Goal: Browse casually: Explore the website without a specific task or goal

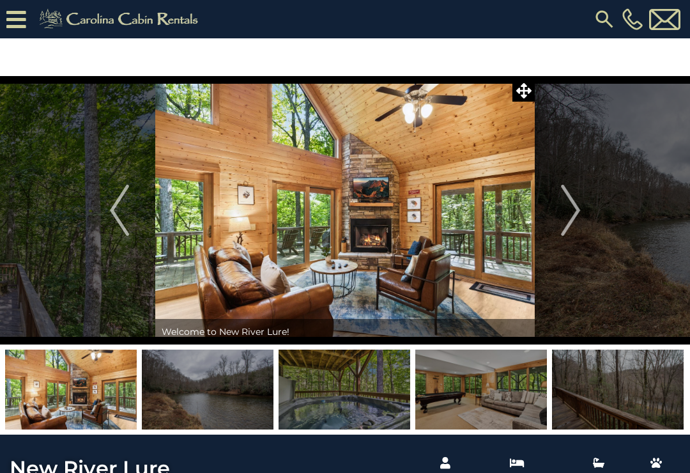
click at [576, 214] on img "Next" at bounding box center [570, 210] width 19 height 51
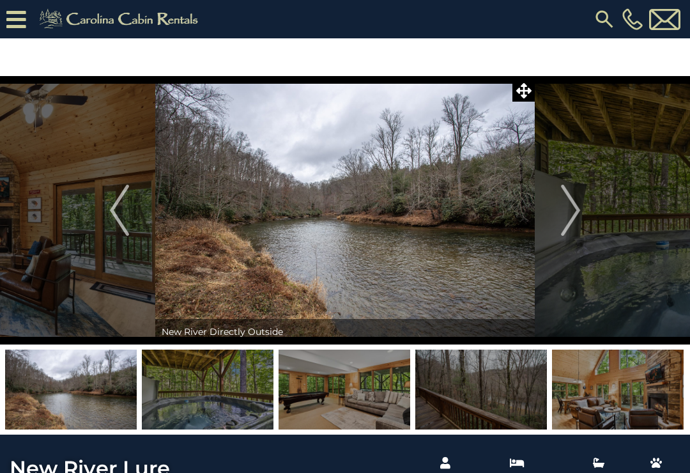
click at [578, 213] on img "Next" at bounding box center [570, 210] width 19 height 51
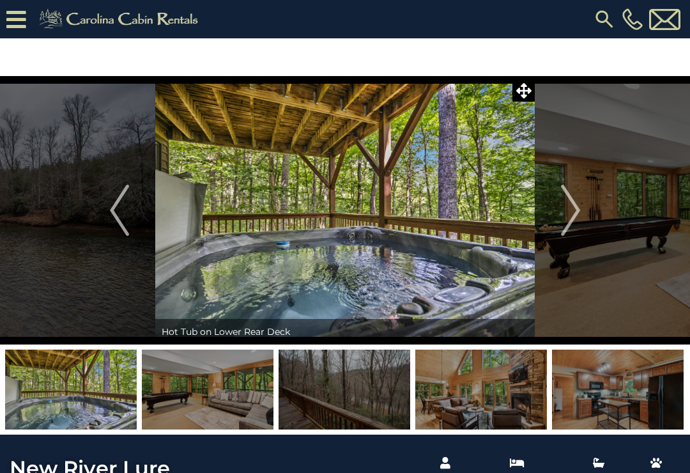
click at [581, 207] on img "Next" at bounding box center [570, 210] width 19 height 51
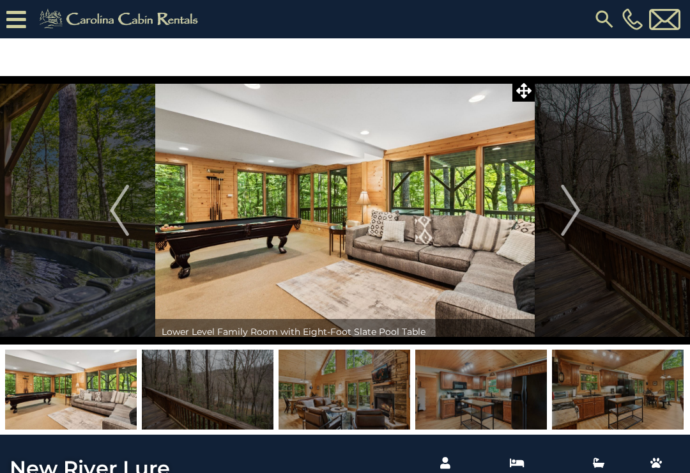
click at [579, 210] on img "Next" at bounding box center [570, 210] width 19 height 51
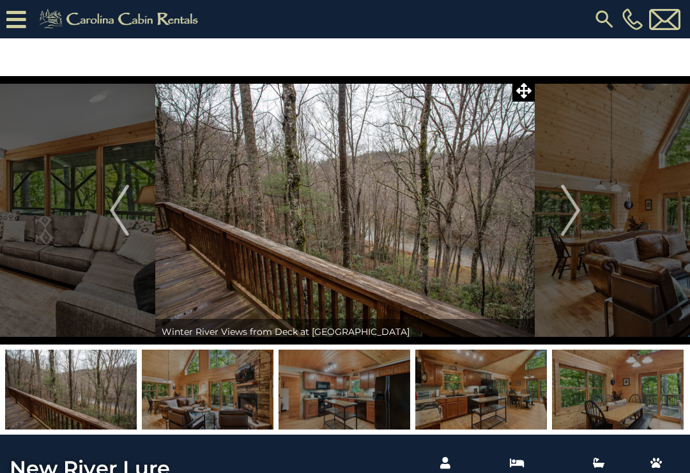
click at [581, 211] on img "Next" at bounding box center [570, 210] width 19 height 51
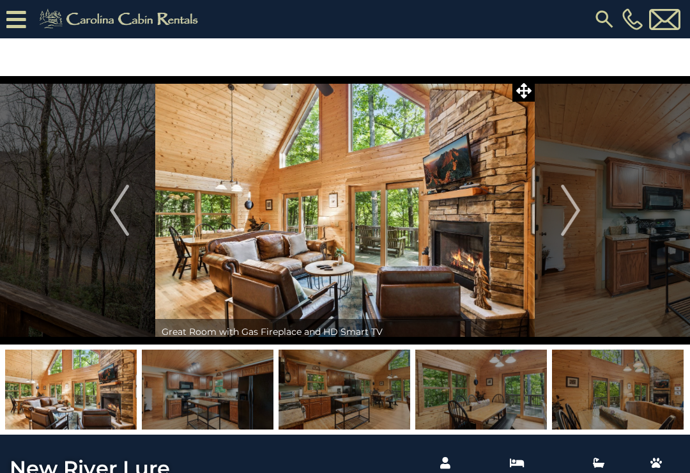
click at [579, 209] on img "Next" at bounding box center [570, 210] width 19 height 51
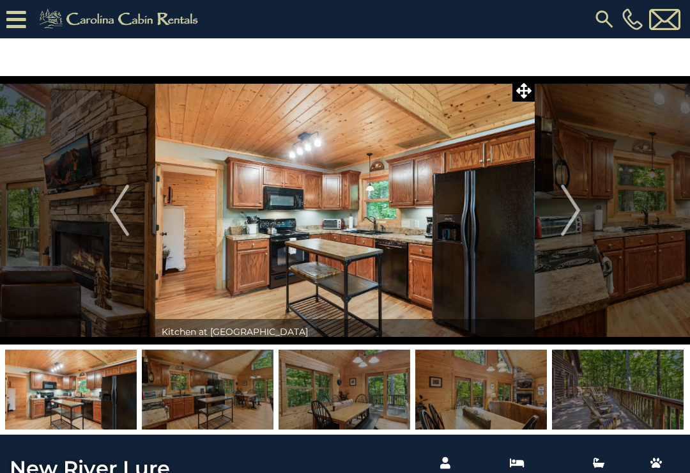
click at [123, 217] on img "Previous" at bounding box center [119, 210] width 19 height 51
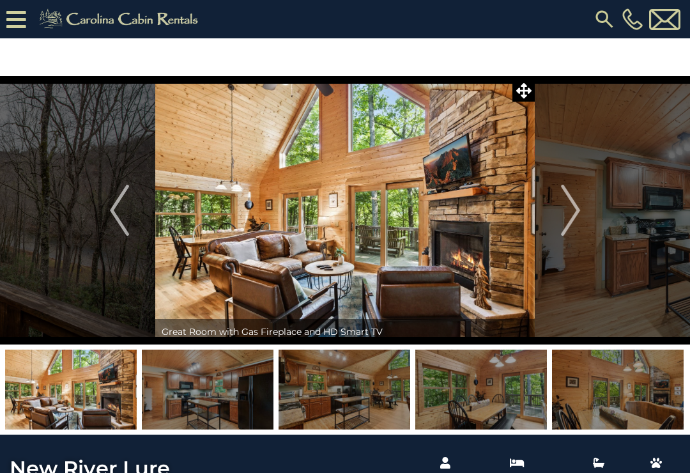
click at [581, 208] on img "Next" at bounding box center [570, 210] width 19 height 51
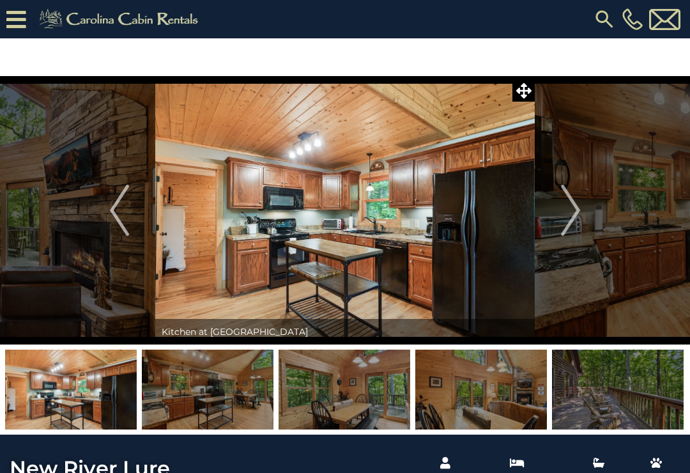
click at [578, 211] on img "Next" at bounding box center [570, 210] width 19 height 51
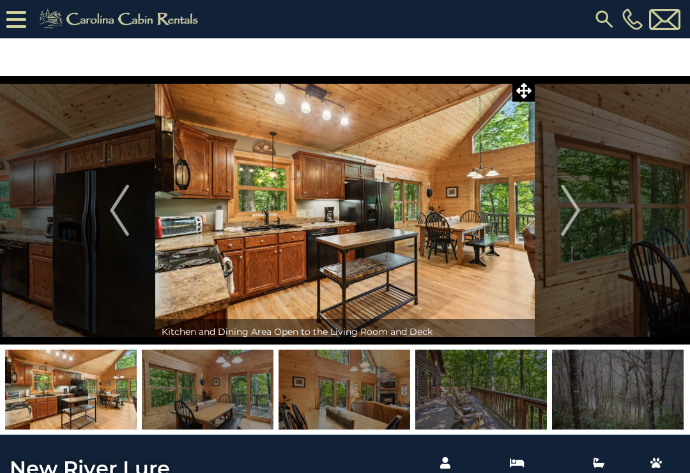
click at [580, 212] on img "Next" at bounding box center [570, 210] width 19 height 51
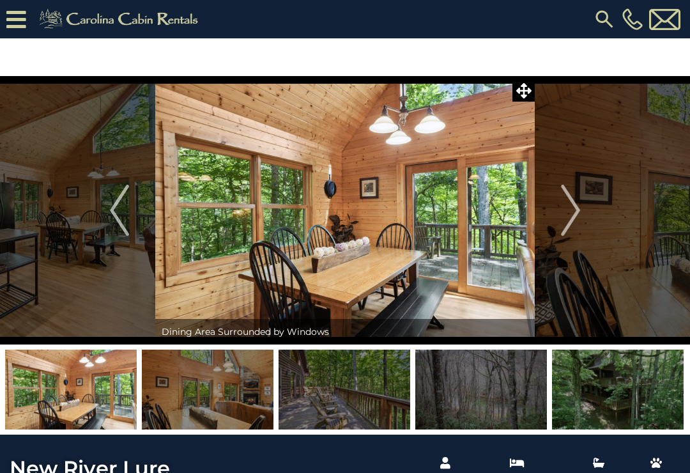
click at [579, 214] on img "Next" at bounding box center [570, 210] width 19 height 51
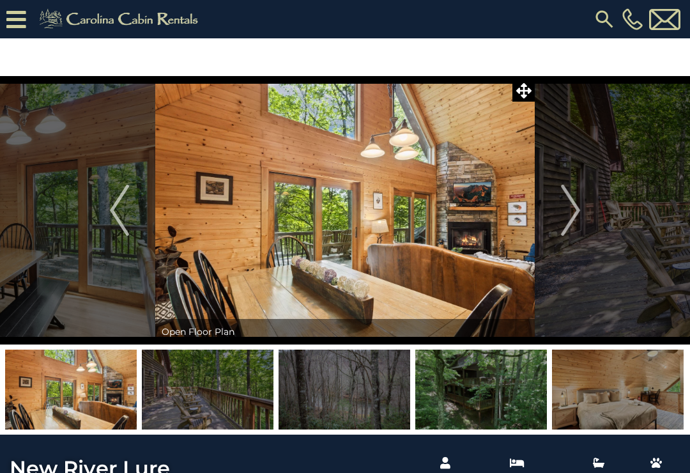
click at [580, 209] on img "Next" at bounding box center [570, 210] width 19 height 51
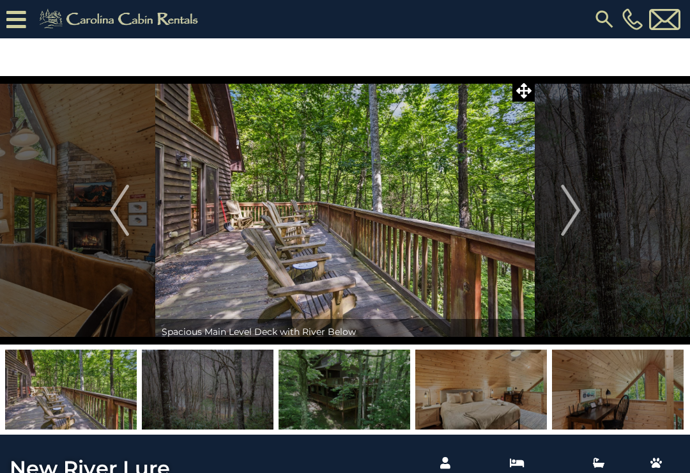
click at [582, 212] on button "Next" at bounding box center [571, 210] width 72 height 269
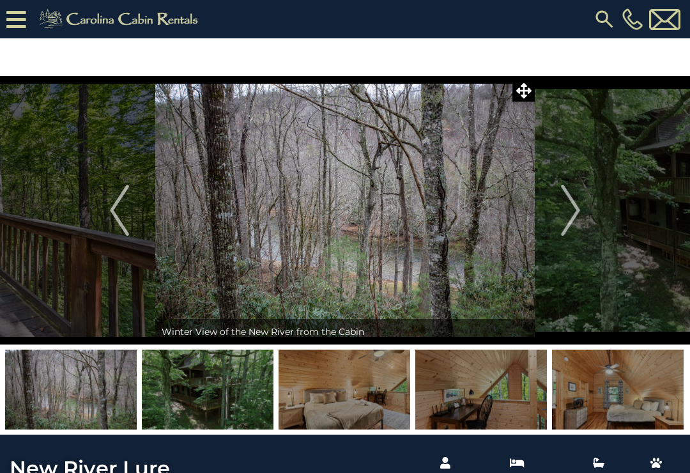
click at [582, 210] on button "Next" at bounding box center [571, 210] width 72 height 269
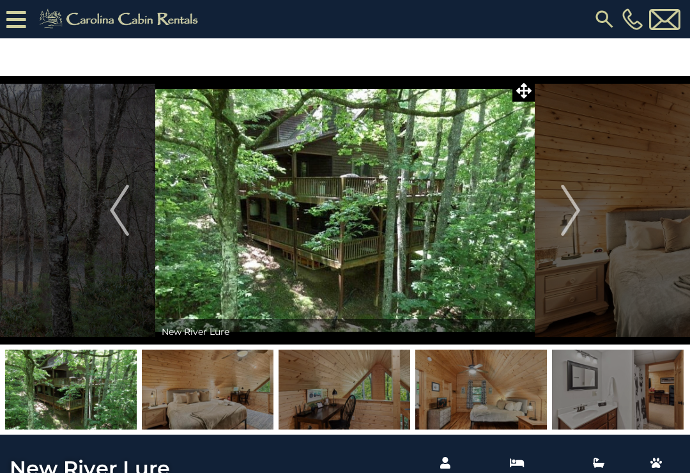
click at [579, 209] on img "Next" at bounding box center [570, 210] width 19 height 51
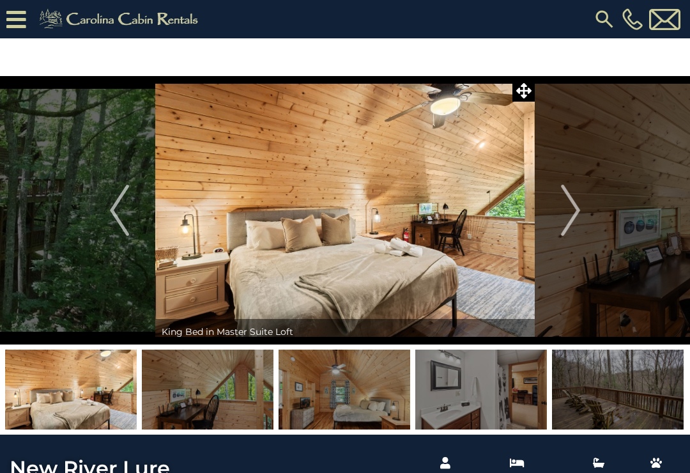
click at [582, 208] on button "Next" at bounding box center [571, 210] width 72 height 269
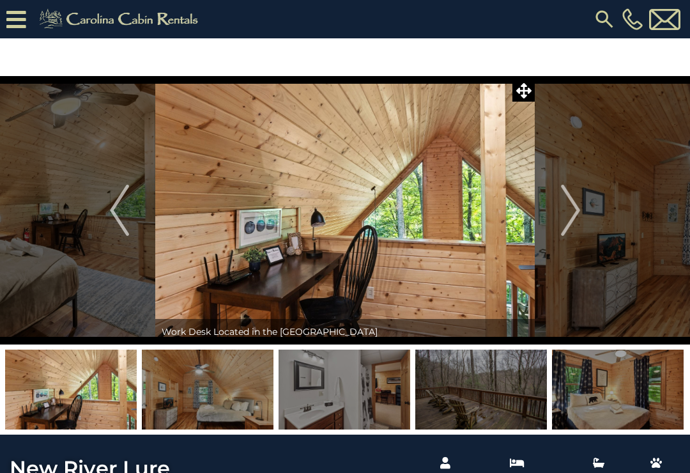
click at [581, 208] on img "Next" at bounding box center [570, 210] width 19 height 51
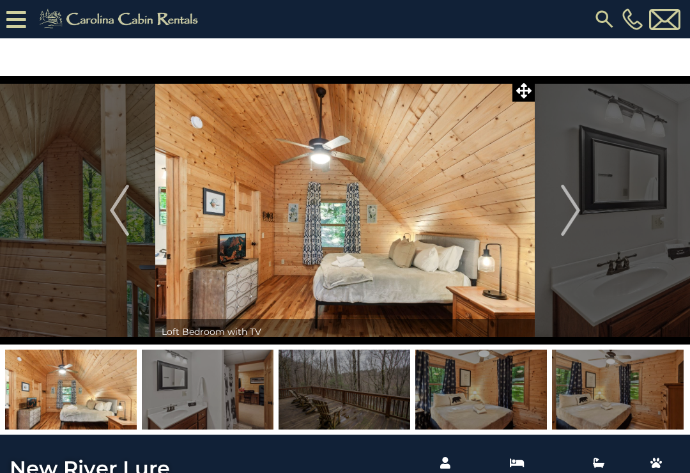
click at [581, 210] on img "Next" at bounding box center [570, 210] width 19 height 51
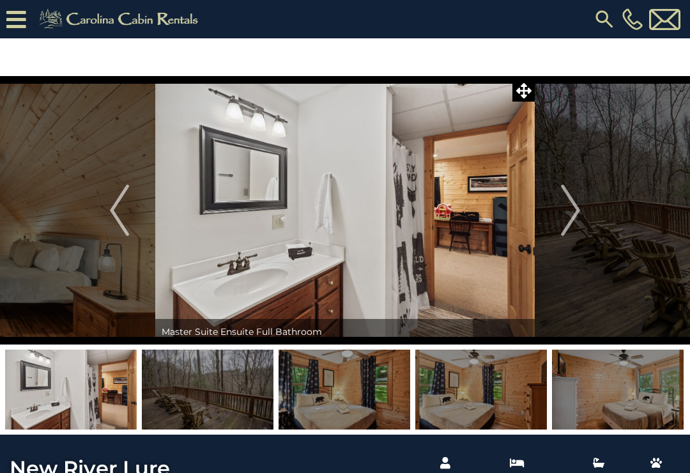
click at [581, 215] on img "Next" at bounding box center [570, 210] width 19 height 51
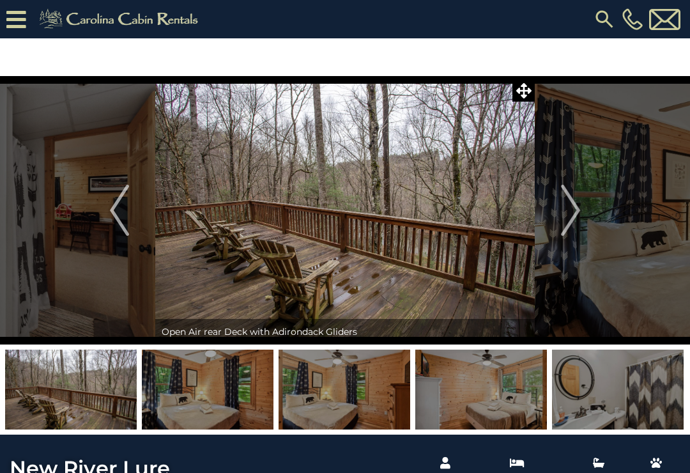
click at [581, 213] on img "Next" at bounding box center [570, 210] width 19 height 51
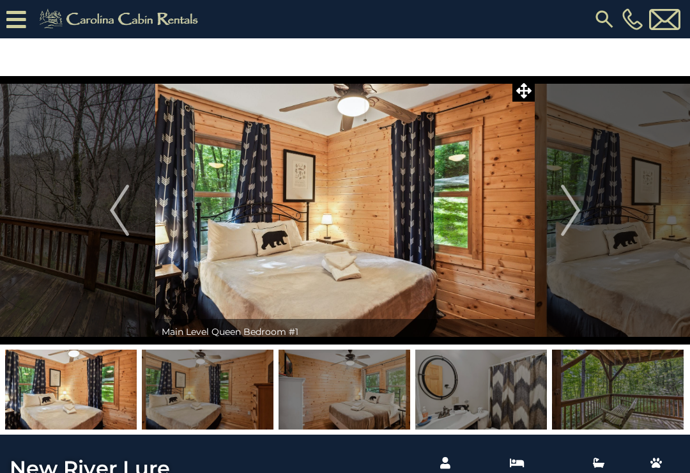
click at [581, 211] on img "Next" at bounding box center [570, 210] width 19 height 51
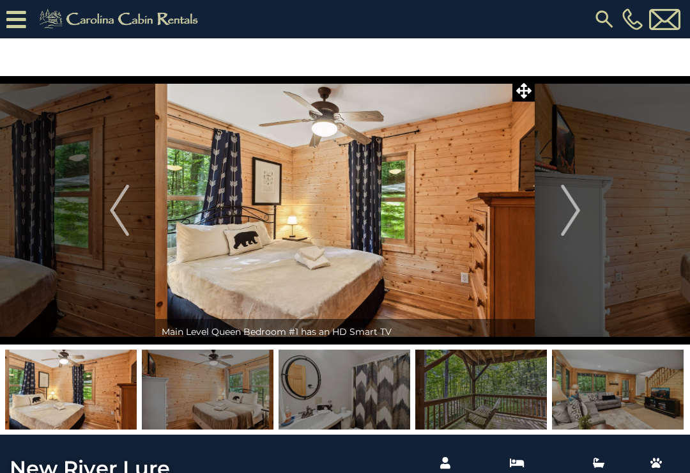
click at [581, 210] on img "Next" at bounding box center [570, 210] width 19 height 51
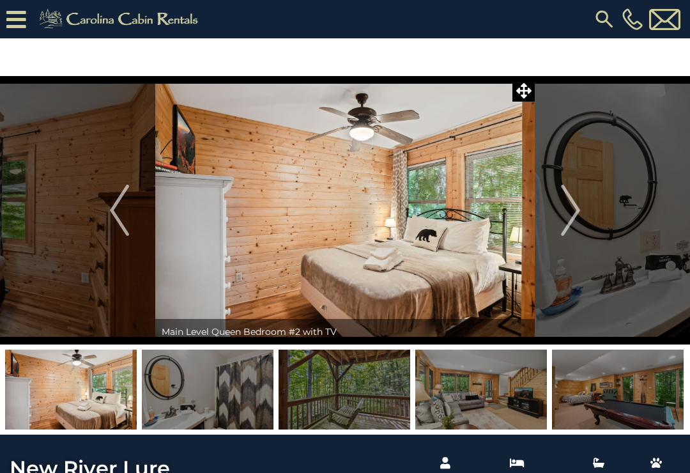
click at [578, 211] on img "Next" at bounding box center [570, 210] width 19 height 51
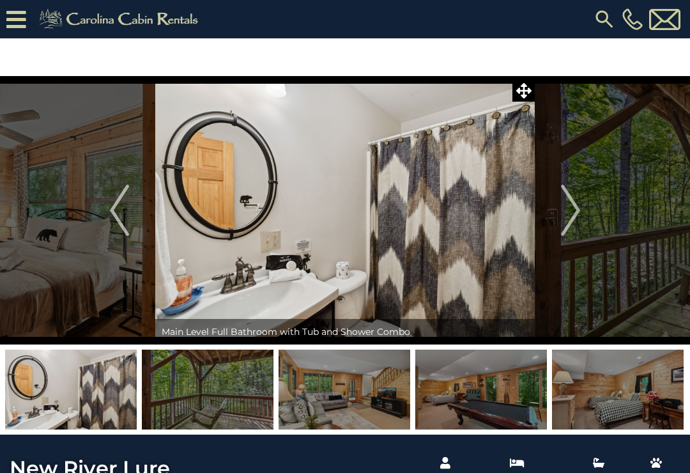
click at [581, 214] on img "Next" at bounding box center [570, 210] width 19 height 51
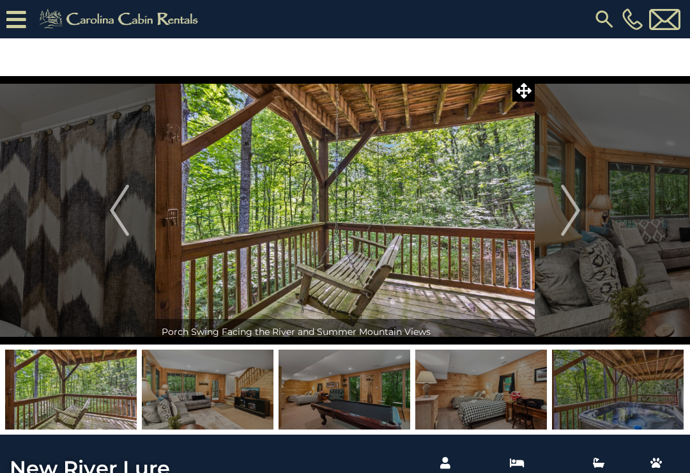
click at [582, 215] on button "Next" at bounding box center [571, 210] width 72 height 269
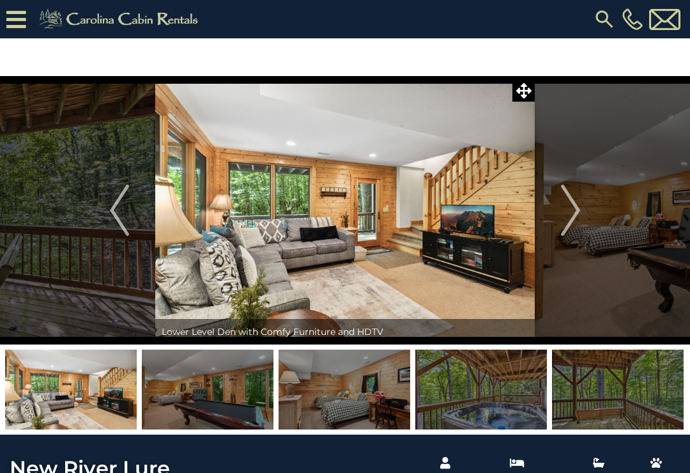
click at [582, 210] on button "Next" at bounding box center [571, 210] width 72 height 269
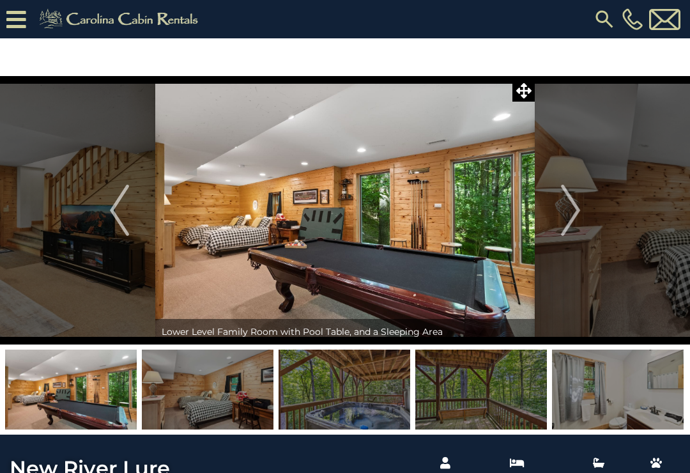
click at [581, 212] on img "Next" at bounding box center [570, 210] width 19 height 51
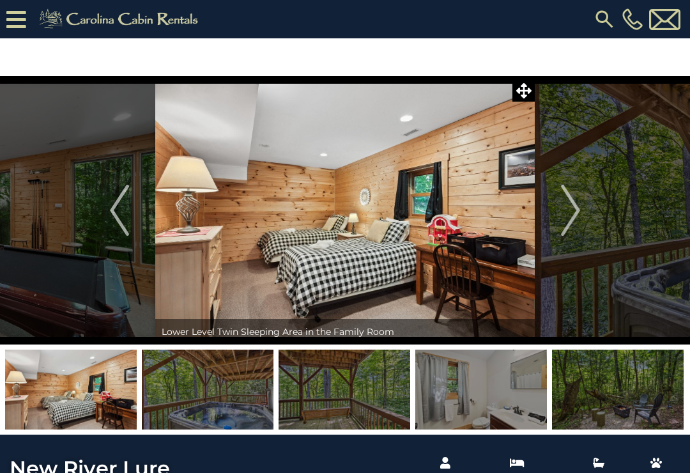
click at [578, 214] on img "Next" at bounding box center [570, 210] width 19 height 51
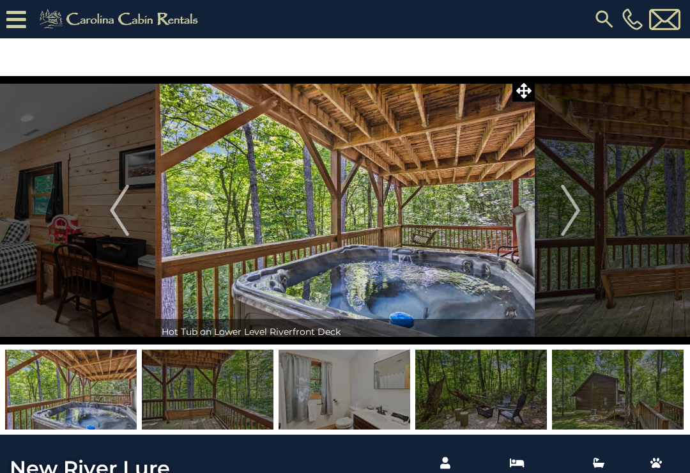
click at [581, 212] on img "Next" at bounding box center [570, 210] width 19 height 51
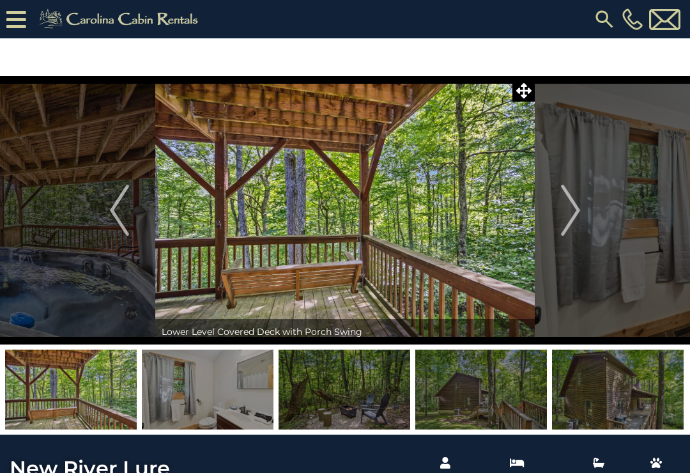
click at [581, 213] on img "Next" at bounding box center [570, 210] width 19 height 51
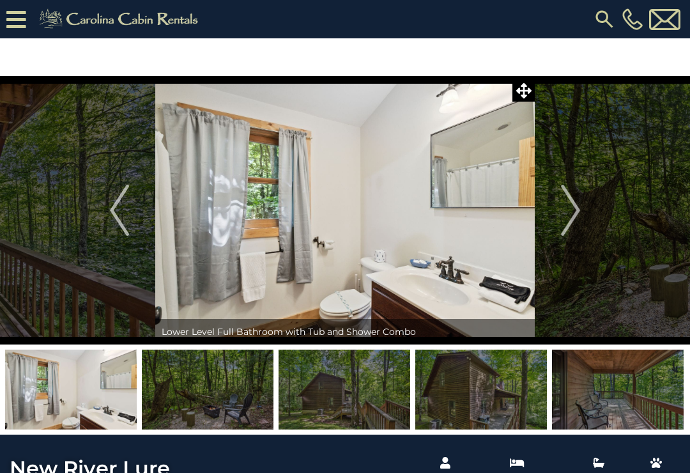
click at [582, 211] on button "Next" at bounding box center [571, 210] width 72 height 269
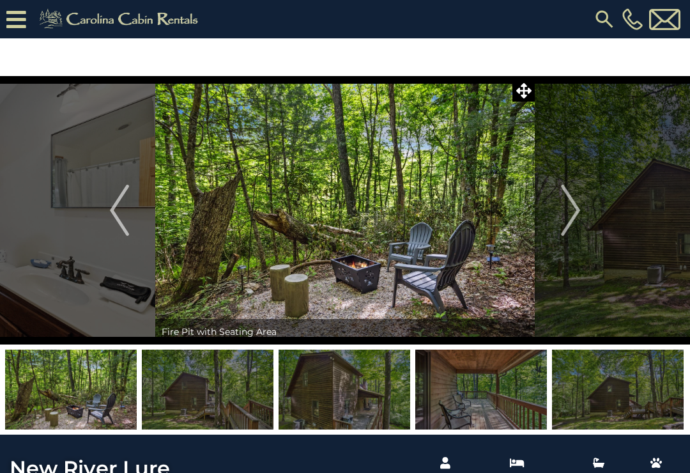
click at [586, 210] on button "Next" at bounding box center [571, 210] width 72 height 269
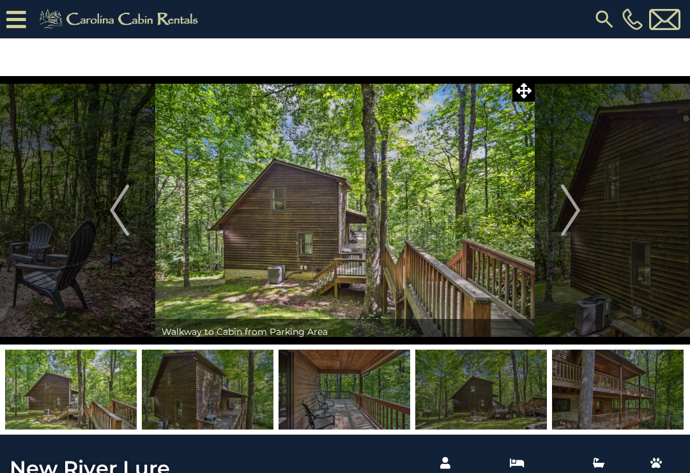
click at [582, 210] on button "Next" at bounding box center [571, 210] width 72 height 269
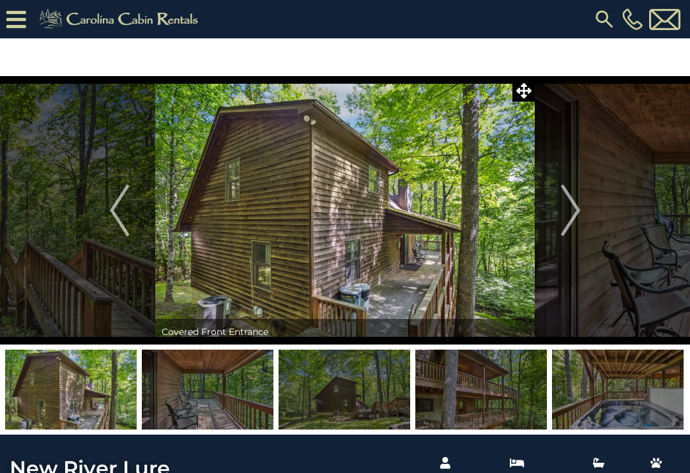
click at [586, 214] on button "Next" at bounding box center [571, 210] width 72 height 269
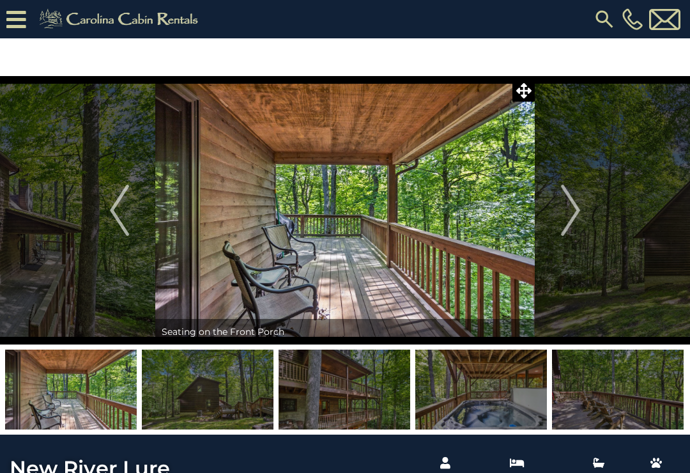
click at [584, 209] on button "Next" at bounding box center [571, 210] width 72 height 269
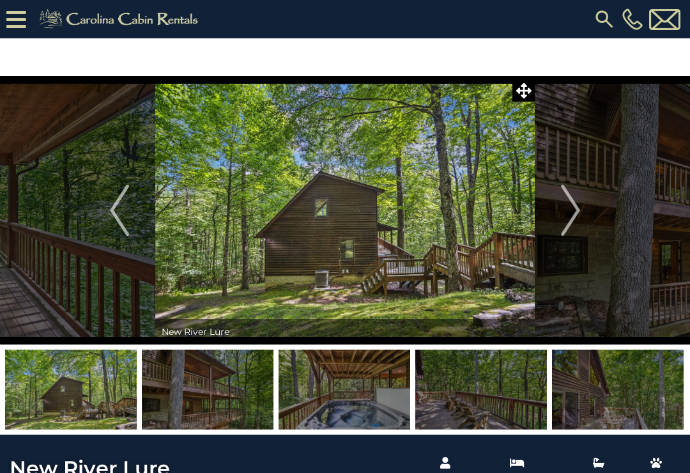
click at [583, 208] on button "Next" at bounding box center [571, 210] width 72 height 269
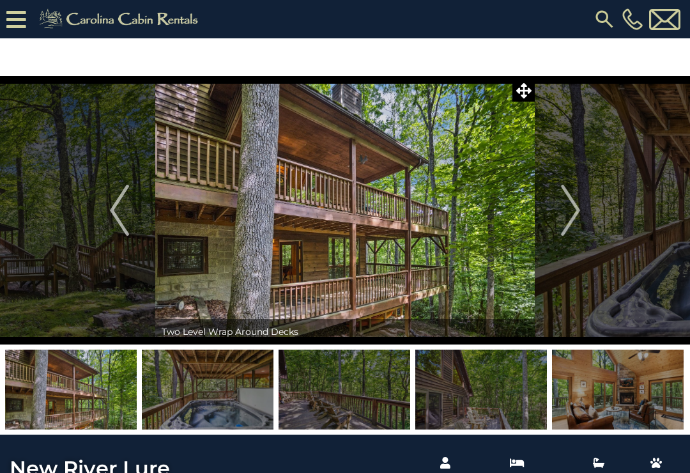
click at [582, 208] on button "Next" at bounding box center [571, 210] width 72 height 269
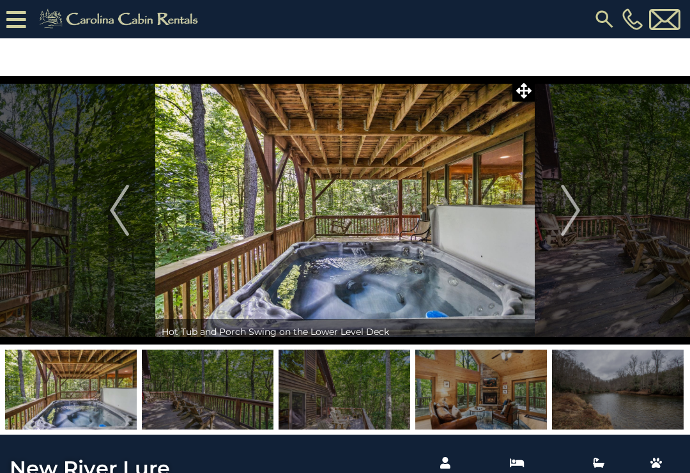
click at [587, 208] on button "Next" at bounding box center [571, 210] width 72 height 269
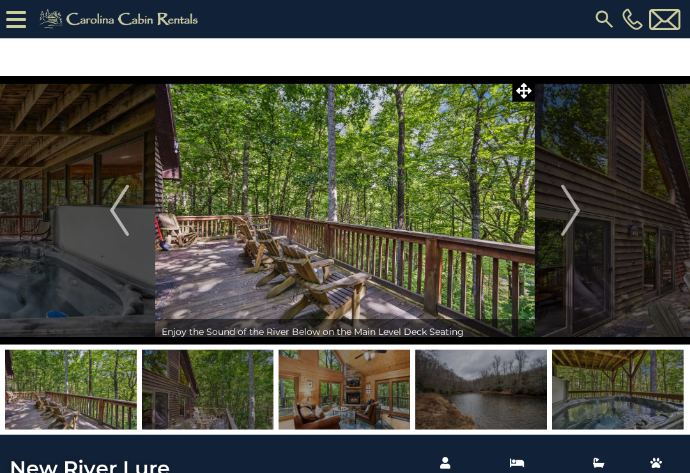
click at [585, 207] on button "Next" at bounding box center [571, 210] width 72 height 269
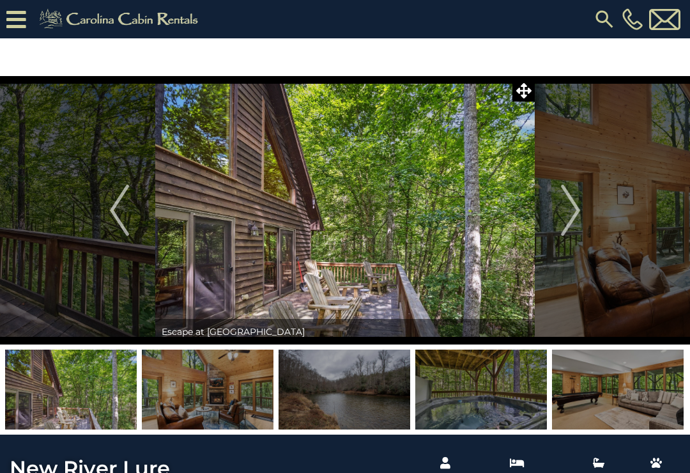
click at [584, 208] on button "Next" at bounding box center [571, 210] width 72 height 269
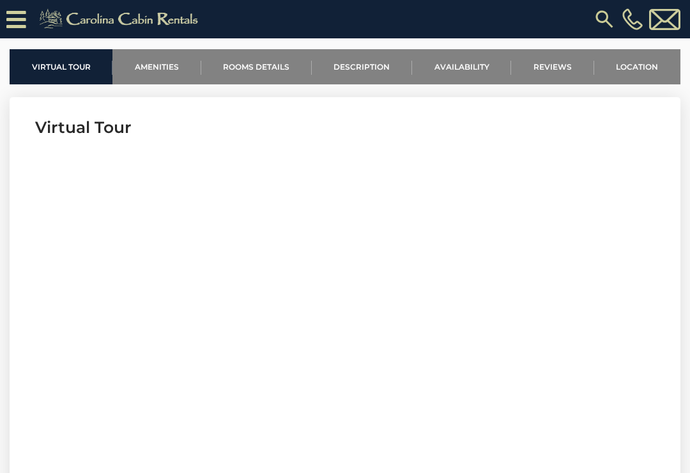
scroll to position [410, 0]
